Goal: Transaction & Acquisition: Purchase product/service

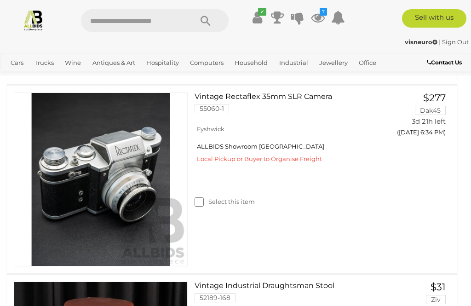
scroll to position [188, 0]
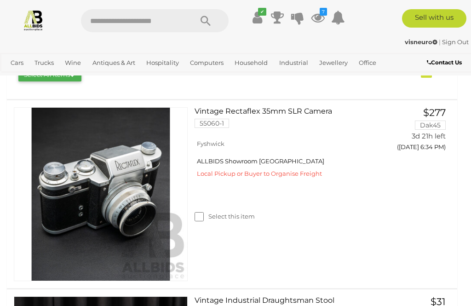
click at [0, 0] on link "View All Antiques & Art Auctions" at bounding box center [0, 0] width 0 height 0
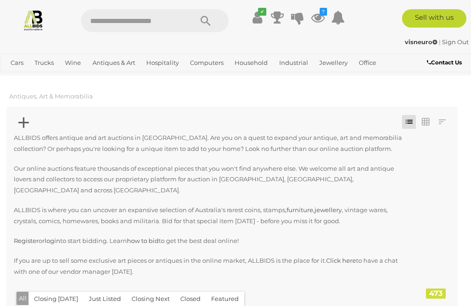
click at [23, 126] on icon at bounding box center [23, 123] width 11 height 18
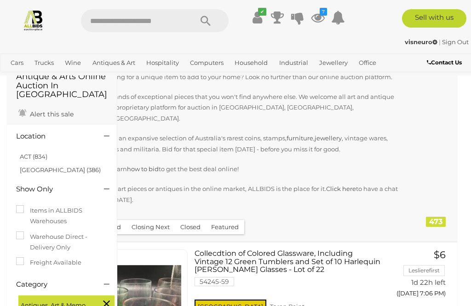
scroll to position [71, 0]
click at [37, 153] on link "ACT (834)" at bounding box center [34, 156] width 28 height 7
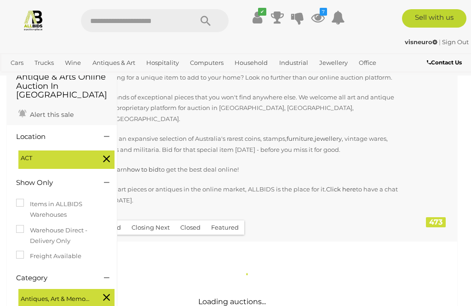
scroll to position [0, 0]
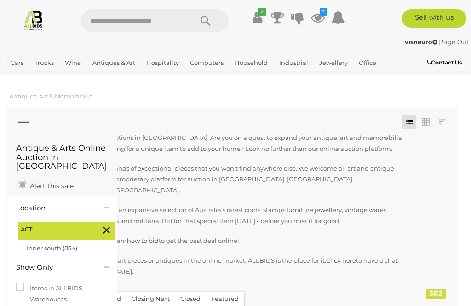
scroll to position [29, 0]
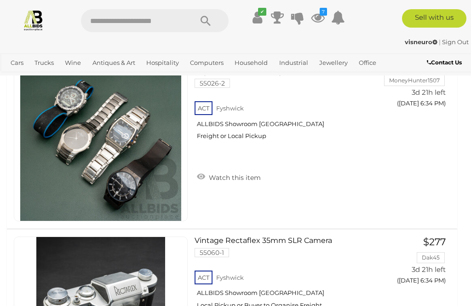
scroll to position [3783, 0]
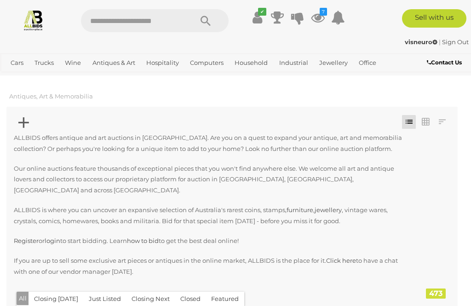
click at [23, 121] on icon at bounding box center [23, 123] width 11 height 18
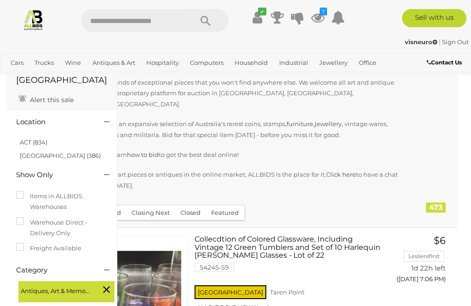
scroll to position [86, 0]
click at [44, 138] on link "ACT (834)" at bounding box center [34, 141] width 28 height 7
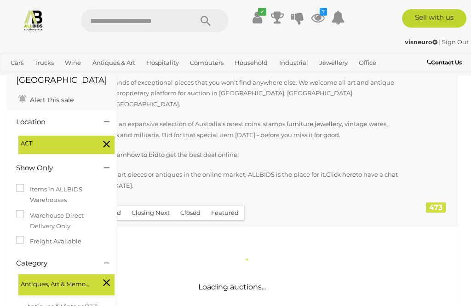
scroll to position [0, 0]
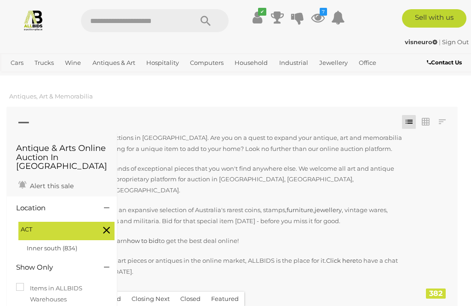
click at [21, 122] on icon at bounding box center [23, 123] width 11 height 18
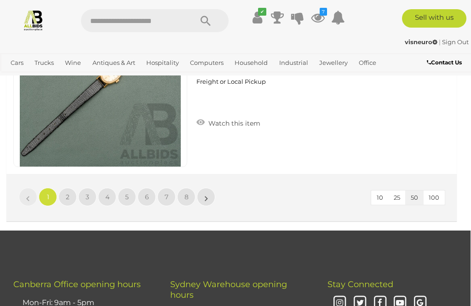
scroll to position [8987, 0]
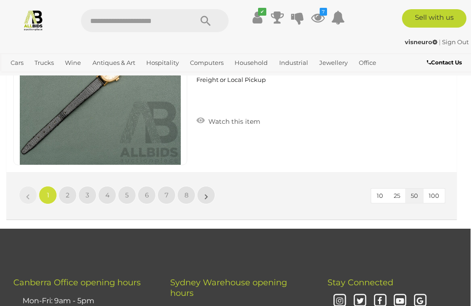
click at [66, 191] on span "2" at bounding box center [68, 195] width 4 height 8
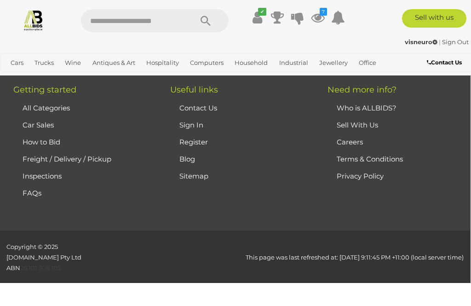
scroll to position [208, 0]
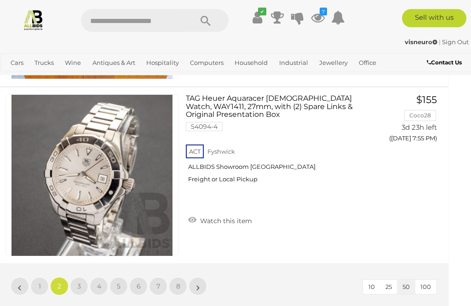
scroll to position [8896, 9]
click at [74, 277] on link "3" at bounding box center [79, 286] width 18 height 18
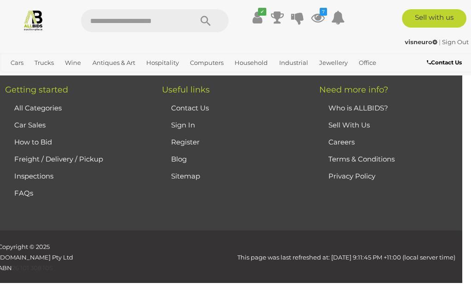
scroll to position [208, 0]
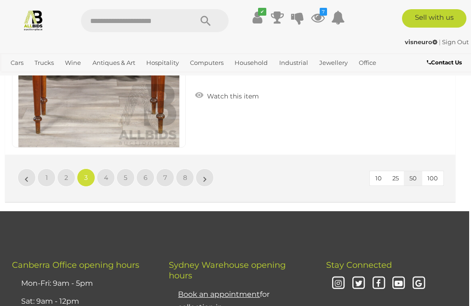
scroll to position [9031, 2]
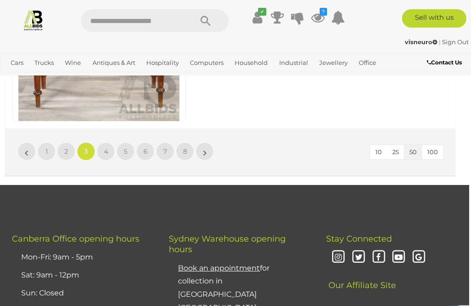
click at [104, 147] on span "4" at bounding box center [106, 151] width 4 height 8
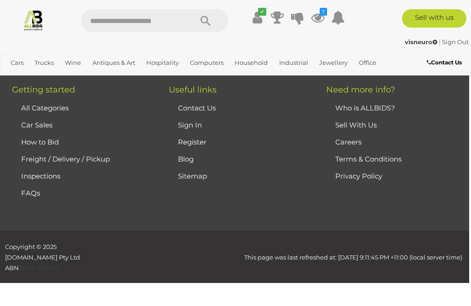
scroll to position [208, 0]
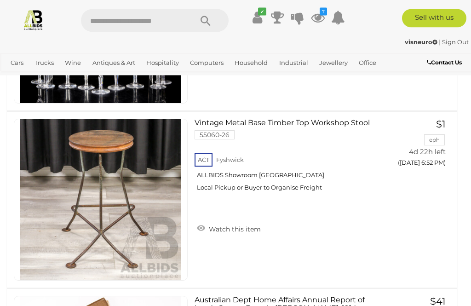
scroll to position [1971, 0]
click at [229, 221] on link "Watch this item" at bounding box center [228, 228] width 68 height 14
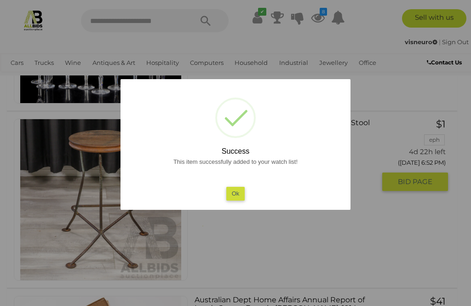
click at [237, 200] on button "Ok" at bounding box center [235, 193] width 19 height 13
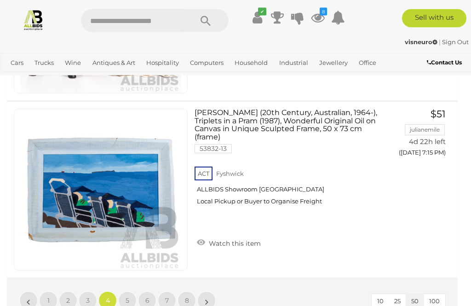
scroll to position [8882, 0]
click at [120, 291] on link "5" at bounding box center [127, 300] width 18 height 18
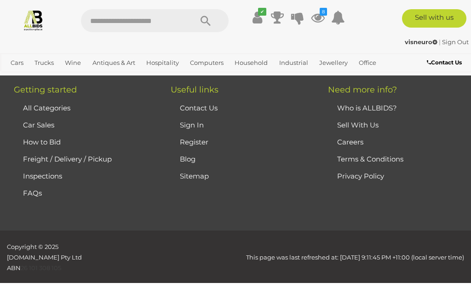
scroll to position [208, 0]
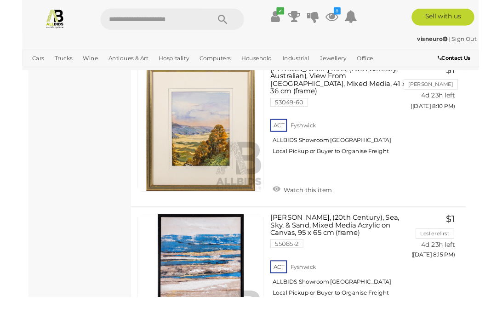
scroll to position [6855, 13]
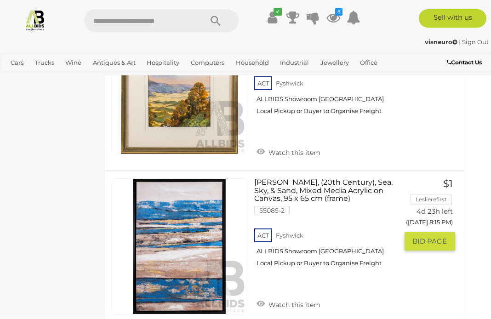
click at [295, 297] on link "Watch this item" at bounding box center [288, 304] width 68 height 14
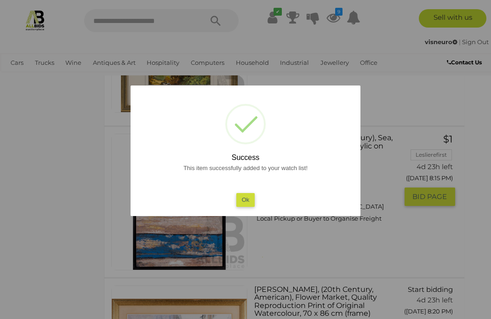
click at [244, 206] on button "Ok" at bounding box center [245, 199] width 19 height 13
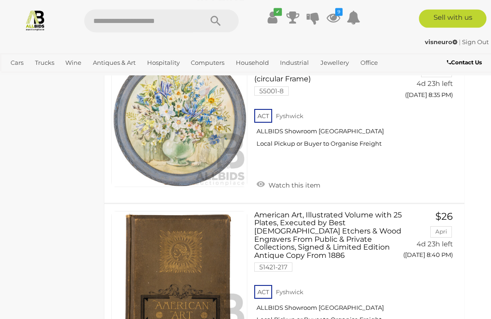
scroll to position [7623, 13]
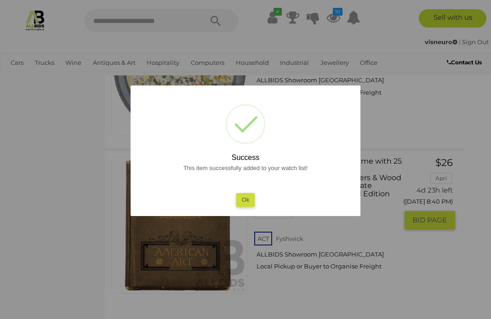
click at [239, 206] on button "Ok" at bounding box center [245, 199] width 19 height 13
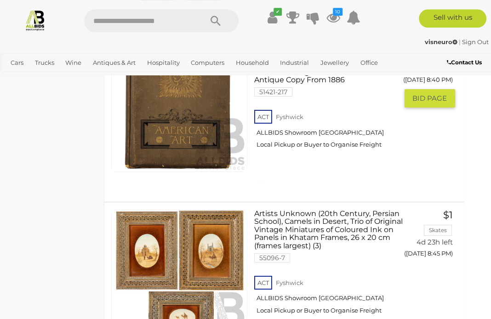
scroll to position [7836, 13]
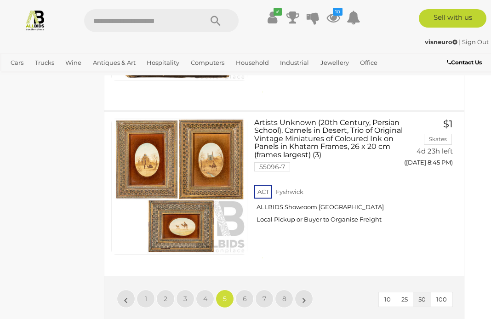
click at [247, 290] on link "6" at bounding box center [244, 299] width 18 height 18
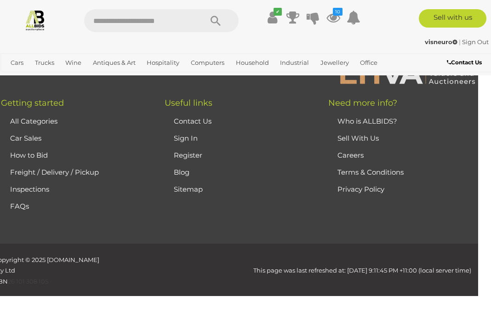
scroll to position [236, 0]
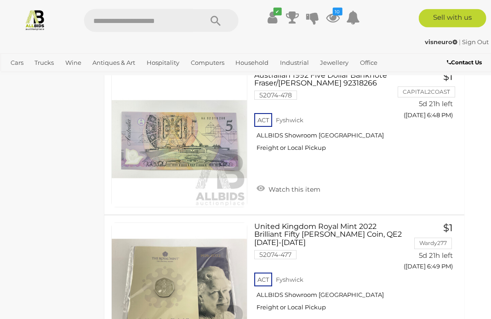
scroll to position [4222, 13]
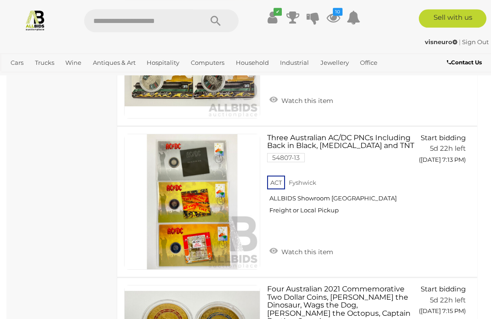
scroll to position [7783, 0]
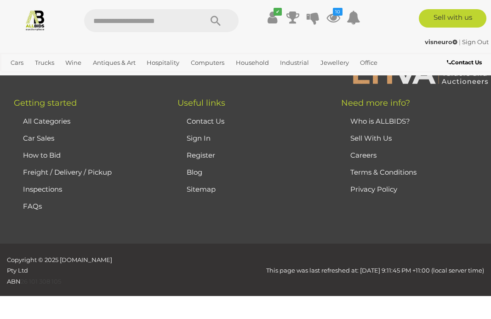
scroll to position [236, 0]
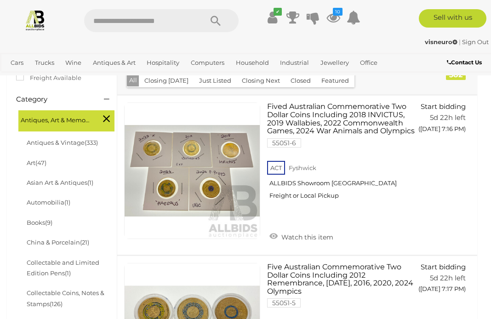
click at [76, 314] on li "Collectable Toys & Dolls (31)" at bounding box center [69, 324] width 89 height 20
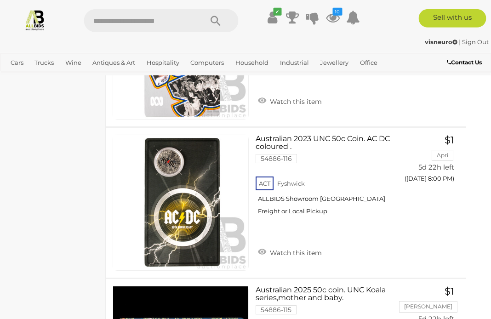
scroll to position [6344, 11]
click at [296, 245] on link "Watch this item" at bounding box center [290, 252] width 68 height 14
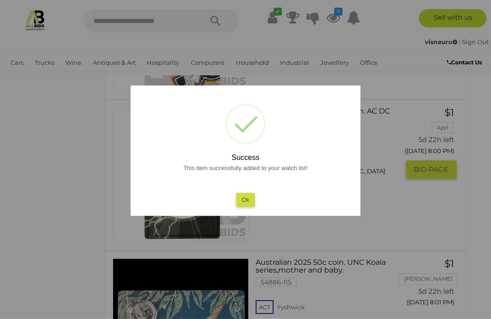
click at [247, 206] on button "Ok" at bounding box center [245, 199] width 19 height 13
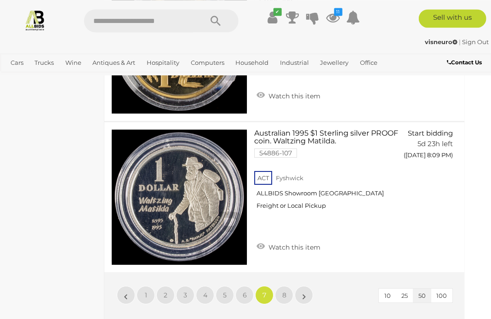
scroll to position [7713, 13]
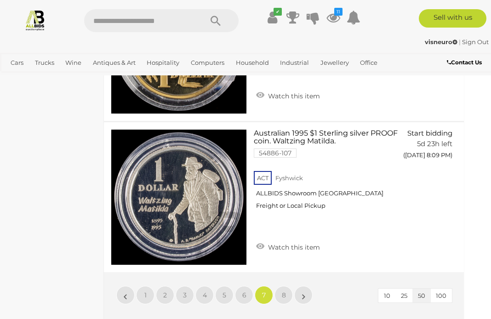
click at [287, 286] on link "8" at bounding box center [283, 295] width 18 height 18
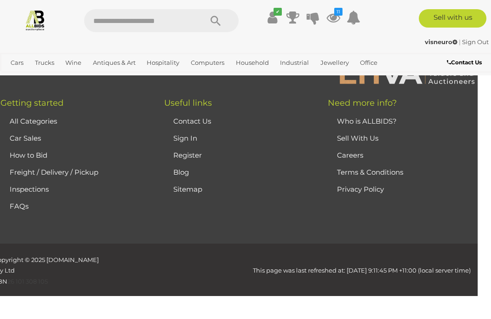
scroll to position [236, 0]
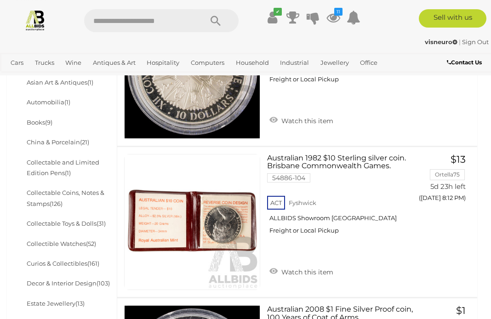
scroll to position [336, 0]
click at [108, 279] on span "(103)" at bounding box center [103, 282] width 13 height 7
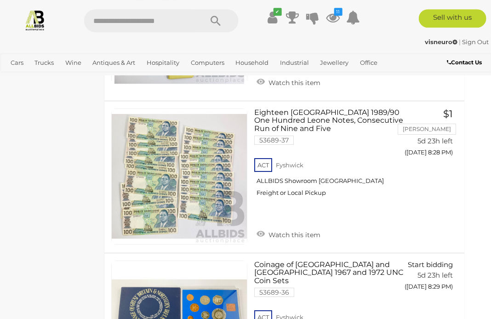
scroll to position [2679, 13]
click at [72, 189] on div "Antique & Arts Online Auction In Australia Alert this sale Location ACT (47)" at bounding box center [49, 45] width 110 height 5237
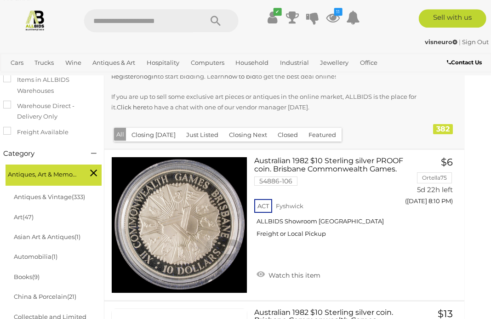
scroll to position [182, 13]
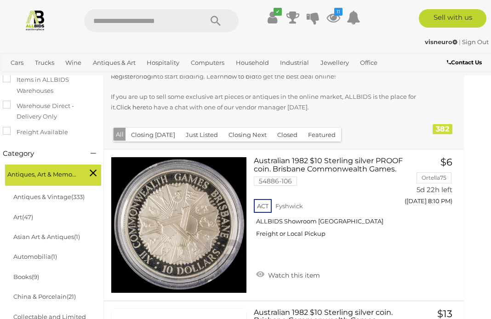
click at [26, 213] on span "(47)" at bounding box center [27, 216] width 11 height 7
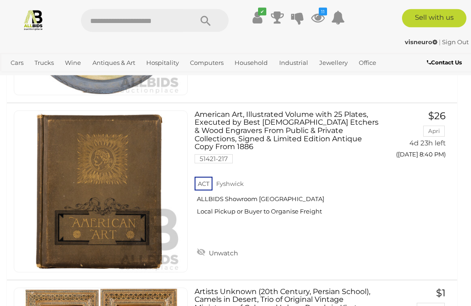
scroll to position [5611, 0]
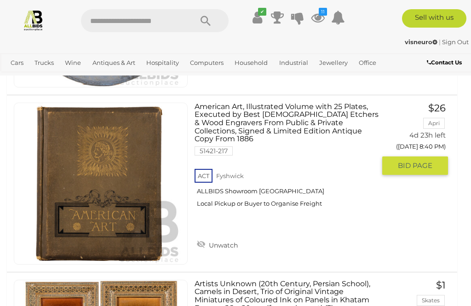
click at [73, 172] on link at bounding box center [101, 183] width 174 height 162
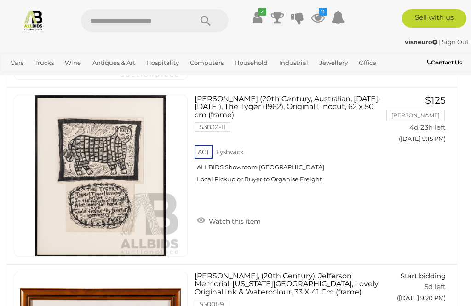
scroll to position [6858, 0]
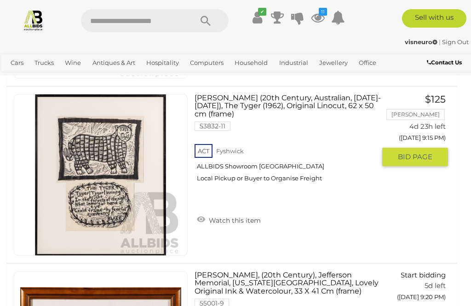
click at [64, 172] on img at bounding box center [100, 174] width 161 height 161
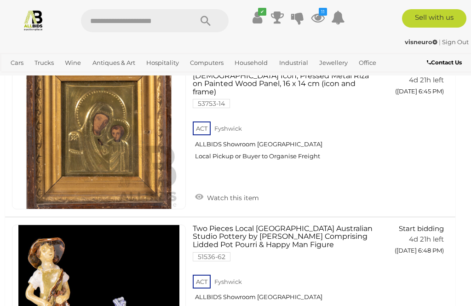
scroll to position [0, 2]
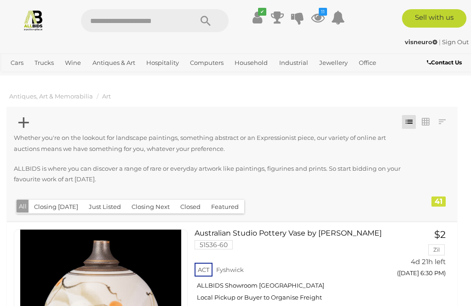
click at [21, 120] on icon at bounding box center [23, 123] width 11 height 18
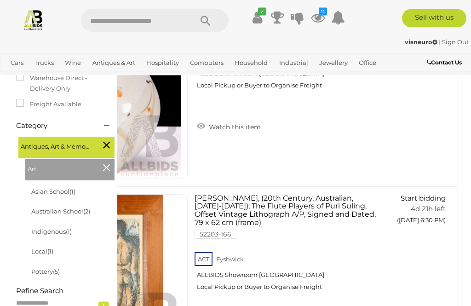
scroll to position [211, 0]
click at [103, 170] on icon at bounding box center [106, 168] width 7 height 12
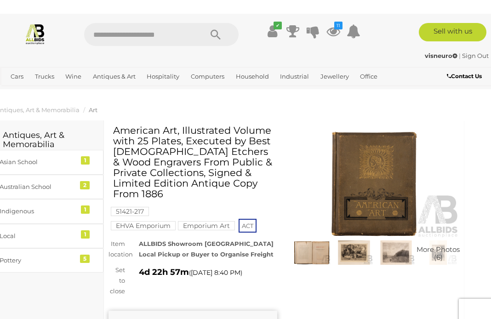
scroll to position [0, 13]
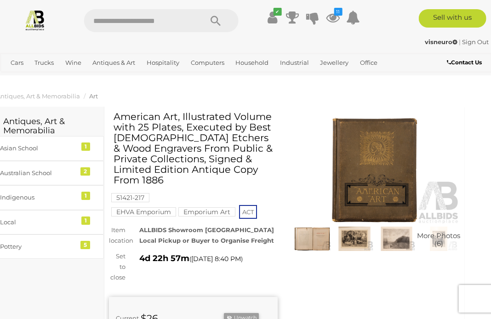
click at [375, 158] on img at bounding box center [375, 170] width 169 height 108
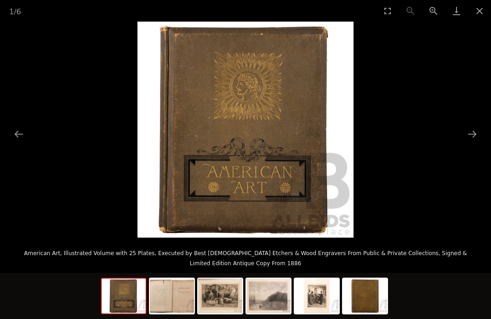
click at [470, 138] on button "Next slide" at bounding box center [471, 134] width 19 height 18
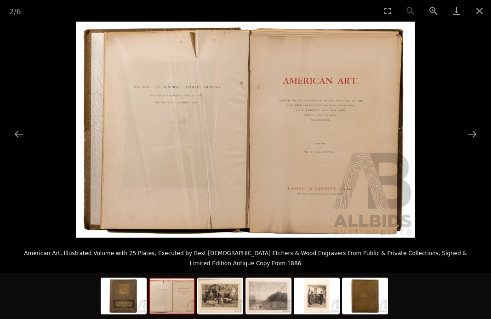
click at [470, 138] on button "Next slide" at bounding box center [471, 134] width 19 height 18
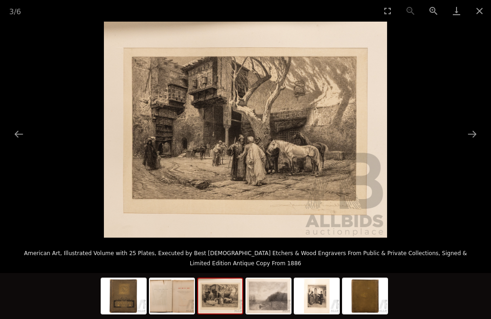
click at [470, 136] on button "Next slide" at bounding box center [471, 134] width 19 height 18
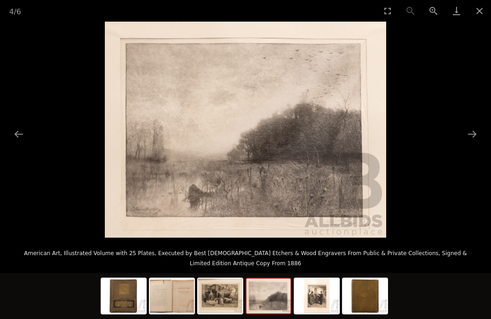
click at [470, 140] on button "Next slide" at bounding box center [471, 134] width 19 height 18
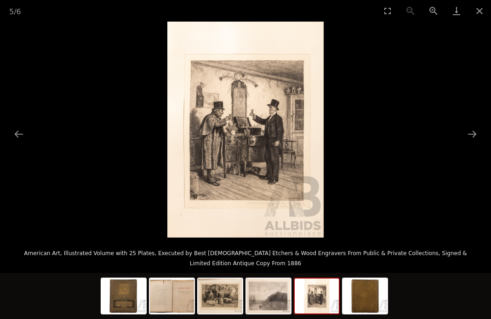
click at [470, 137] on button "Next slide" at bounding box center [471, 134] width 19 height 18
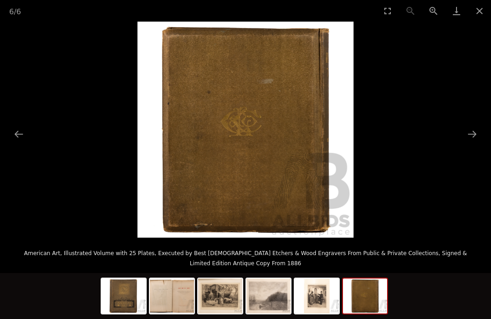
click at [470, 138] on button "Next slide" at bounding box center [471, 134] width 19 height 18
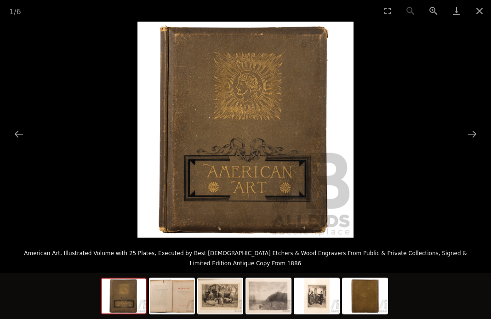
click at [470, 135] on button "Next slide" at bounding box center [471, 134] width 19 height 18
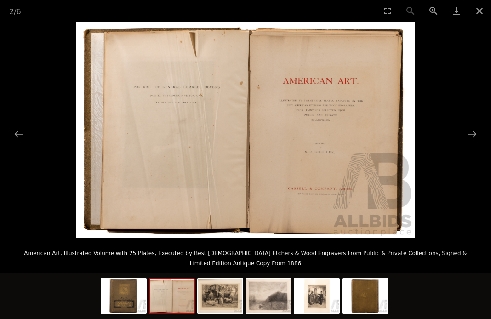
click at [470, 15] on button "Close gallery" at bounding box center [479, 11] width 23 height 22
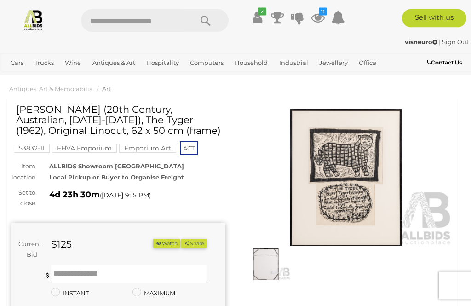
scroll to position [8, 0]
click at [356, 161] on img at bounding box center [346, 176] width 214 height 137
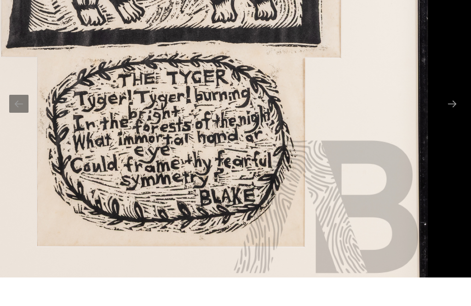
scroll to position [37, 0]
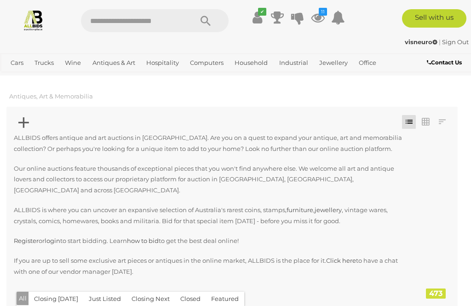
click at [30, 125] on div at bounding box center [232, 123] width 436 height 19
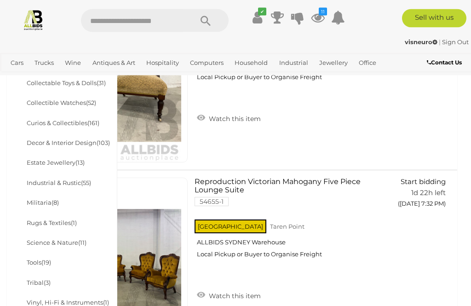
scroll to position [497, 0]
click at [61, 139] on link "Decor & Interior Design (103)" at bounding box center [68, 142] width 83 height 7
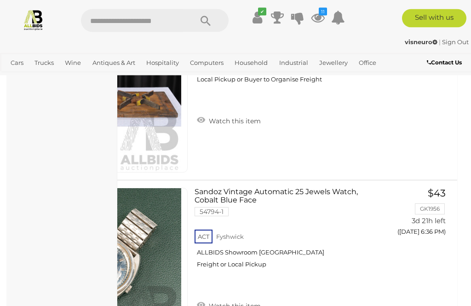
scroll to position [4161, 0]
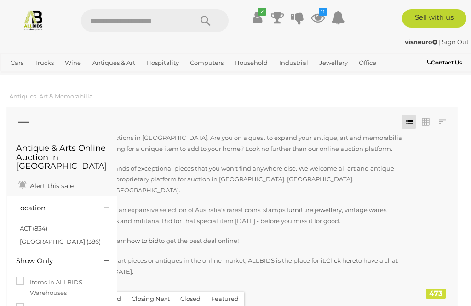
click at [326, 11] on icon "11" at bounding box center [322, 12] width 8 height 8
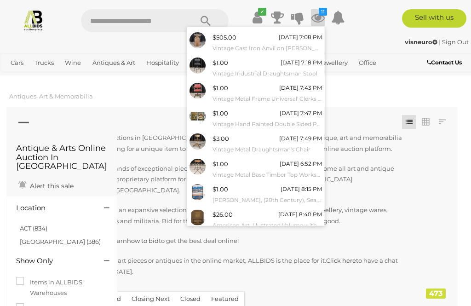
scroll to position [71, 0]
click at [252, 239] on link "View All" at bounding box center [255, 241] width 137 height 16
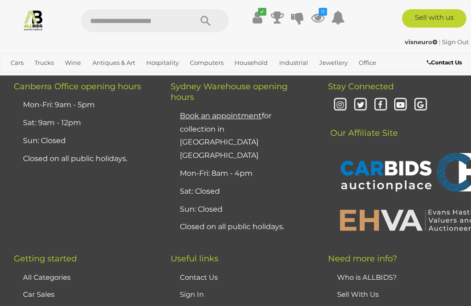
scroll to position [9009, 0]
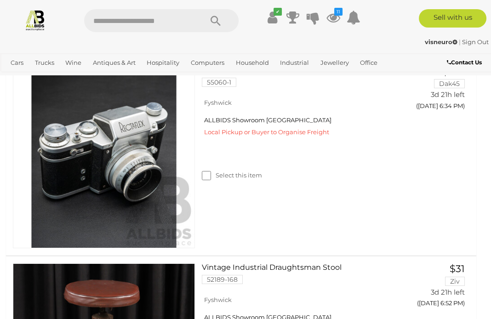
scroll to position [210, 1]
